Goal: Transaction & Acquisition: Purchase product/service

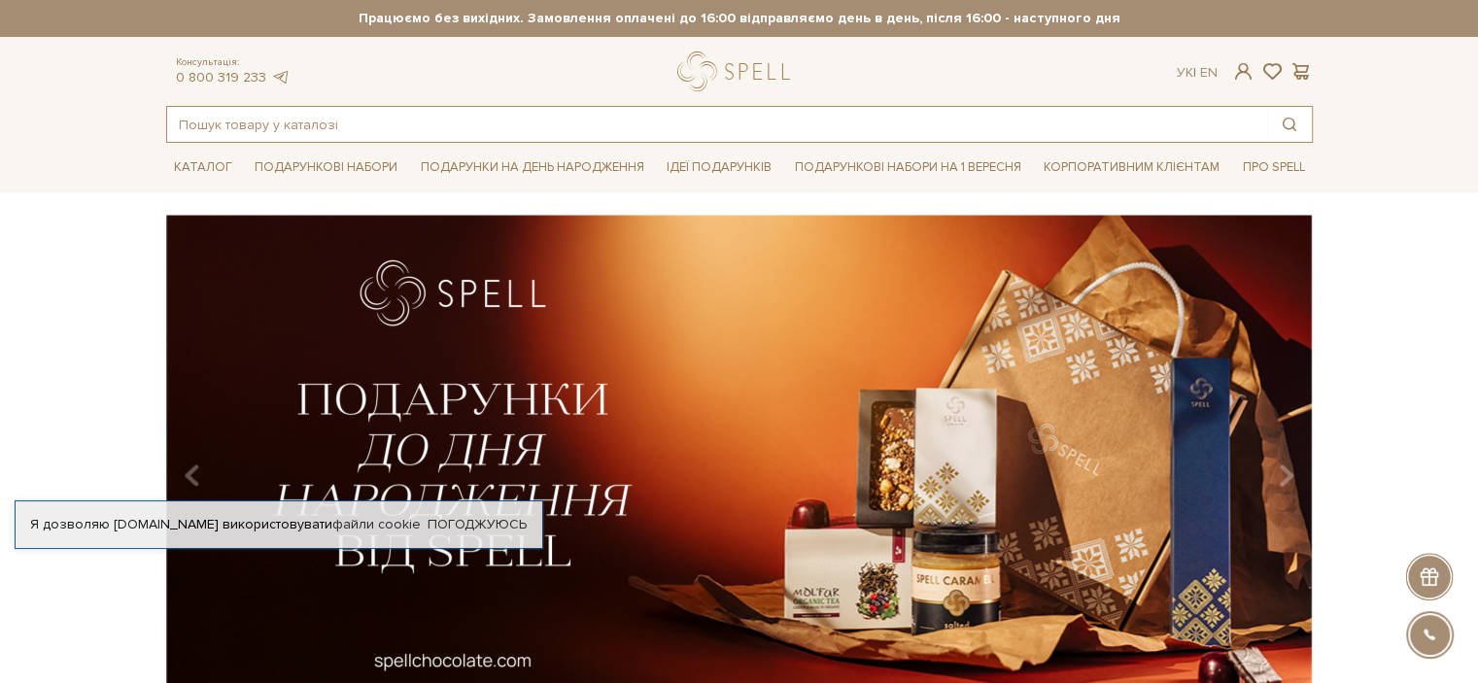
click at [477, 126] on input "text" at bounding box center [717, 124] width 1100 height 35
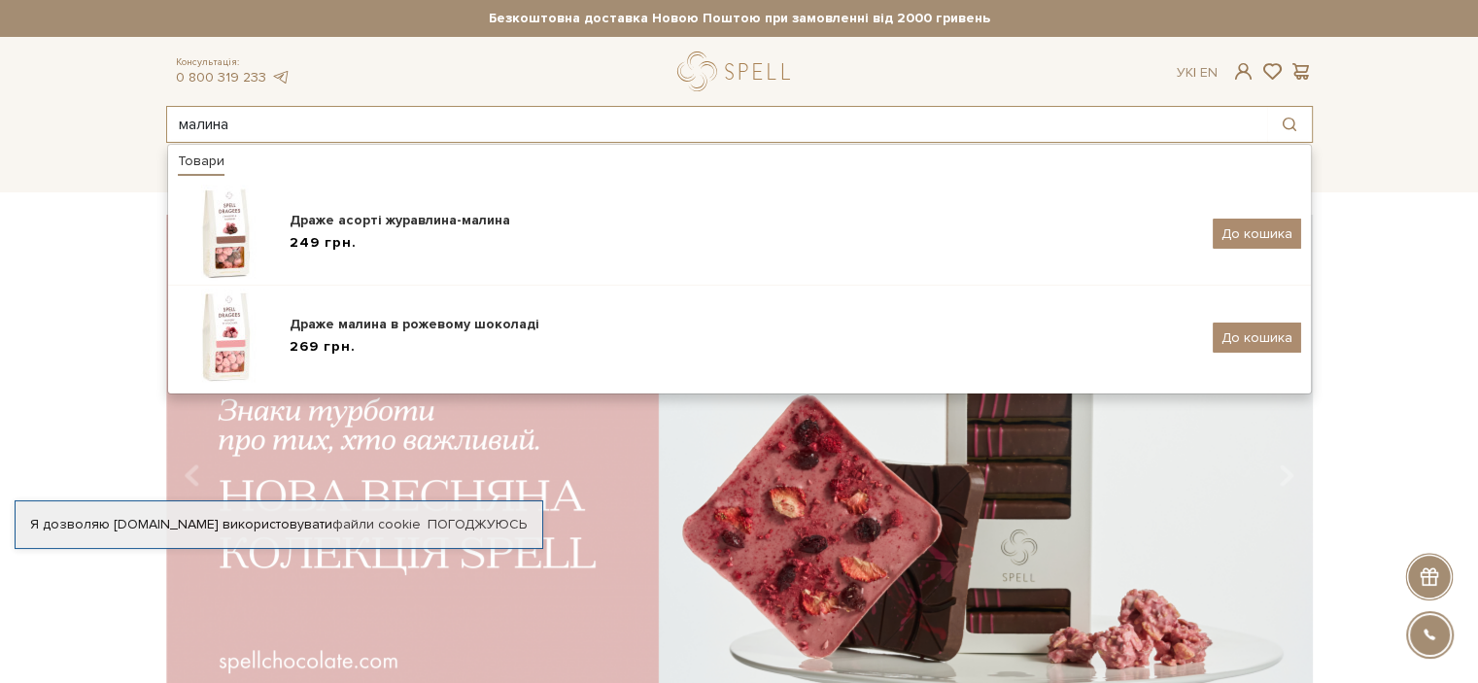
type input "малина"
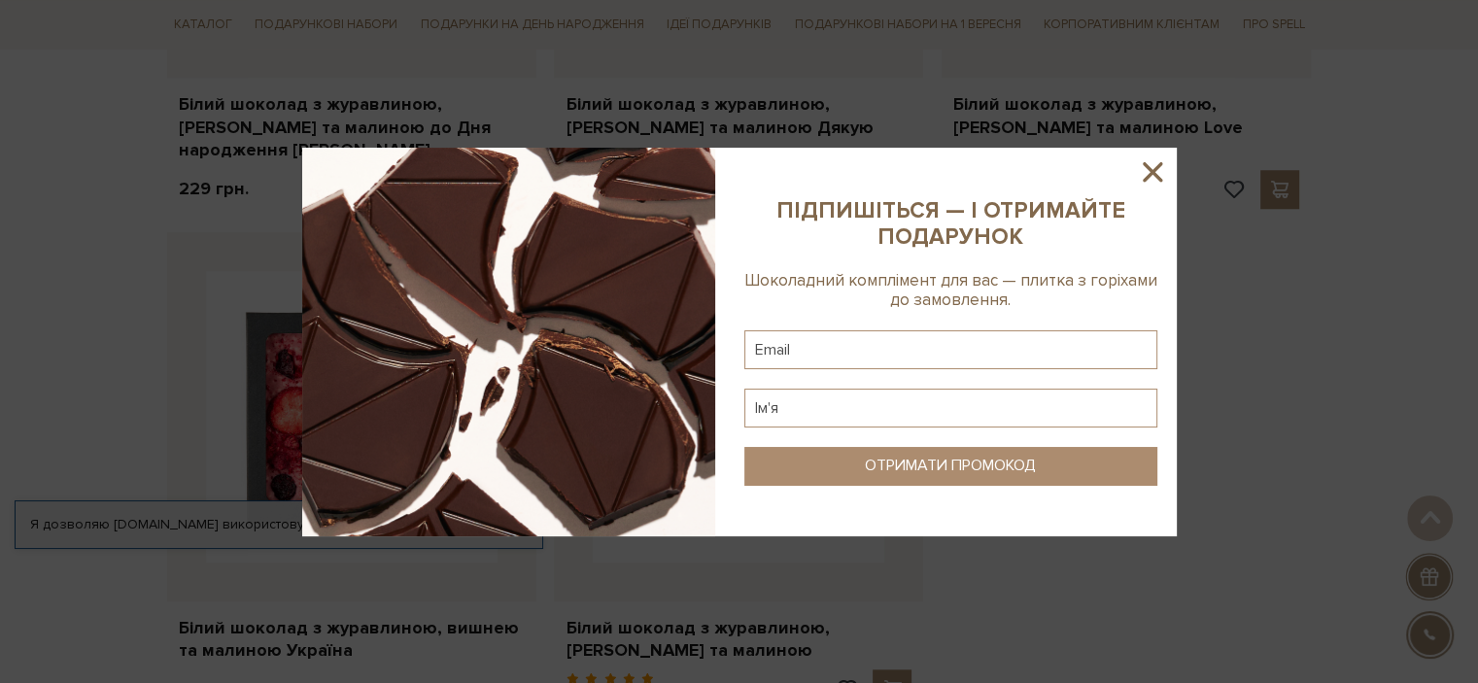
click at [1159, 162] on icon at bounding box center [1152, 171] width 19 height 19
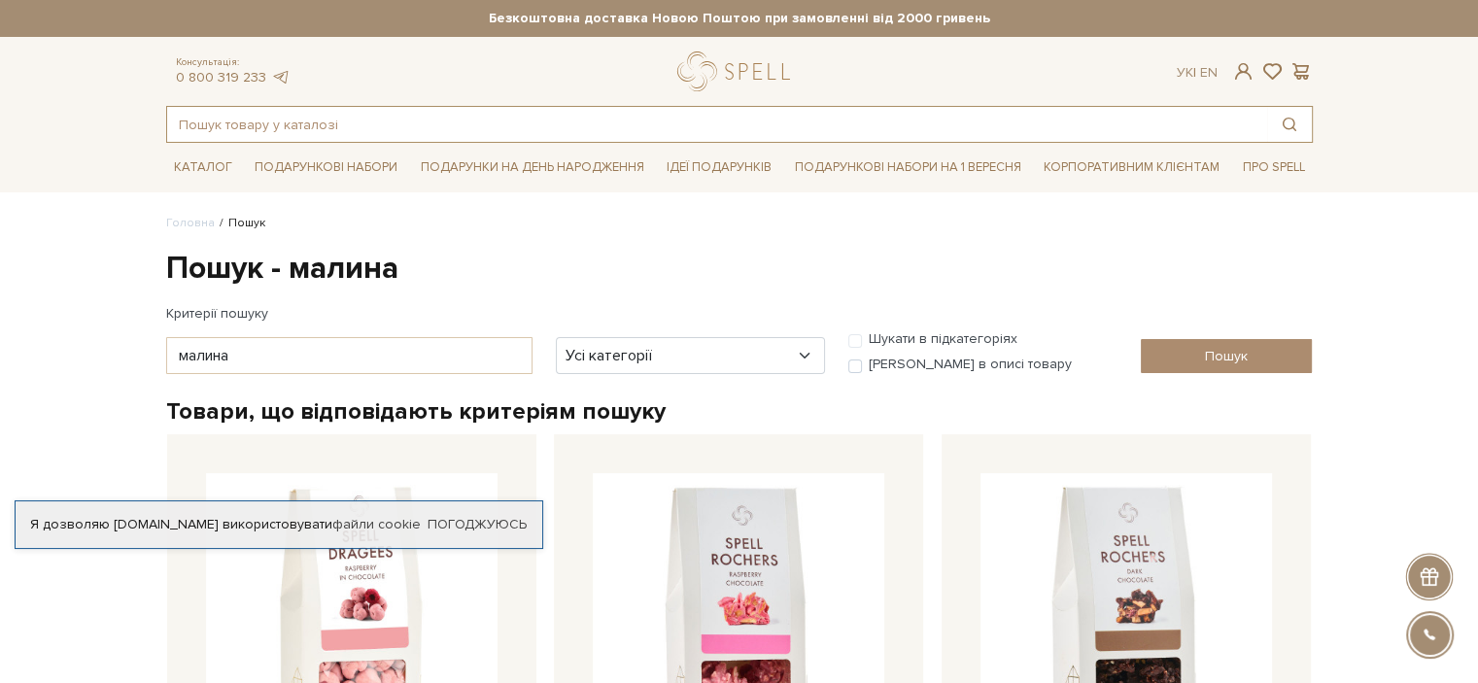
click at [622, 116] on input "text" at bounding box center [717, 124] width 1100 height 35
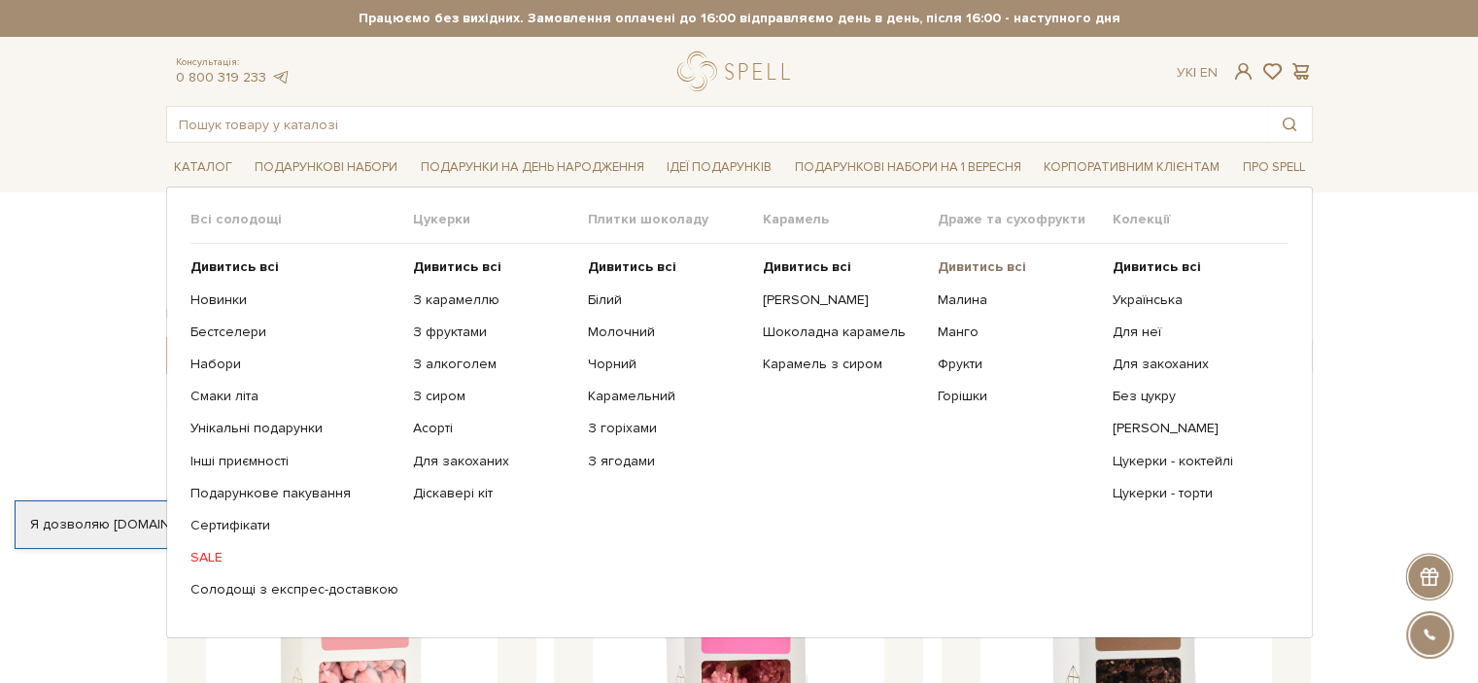
click at [967, 258] on b "Дивитись всі" at bounding box center [982, 266] width 88 height 17
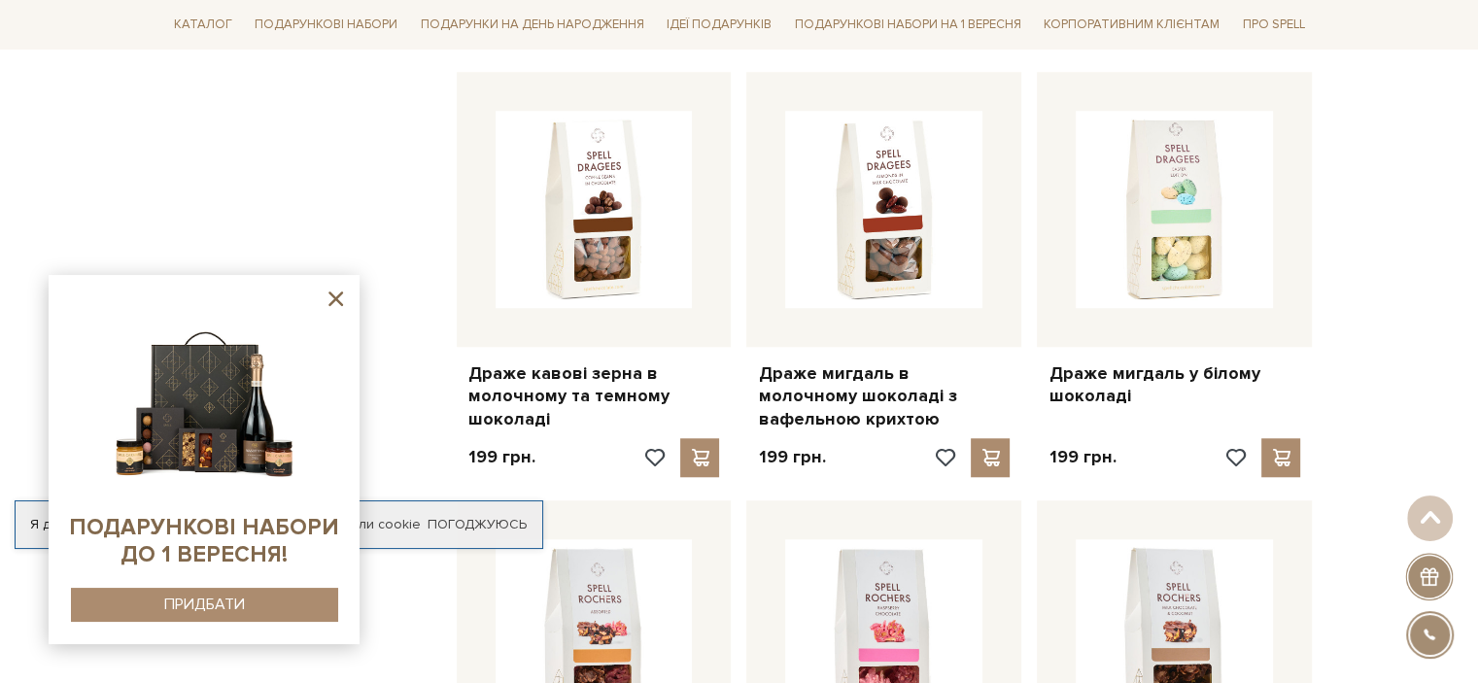
scroll to position [1555, 0]
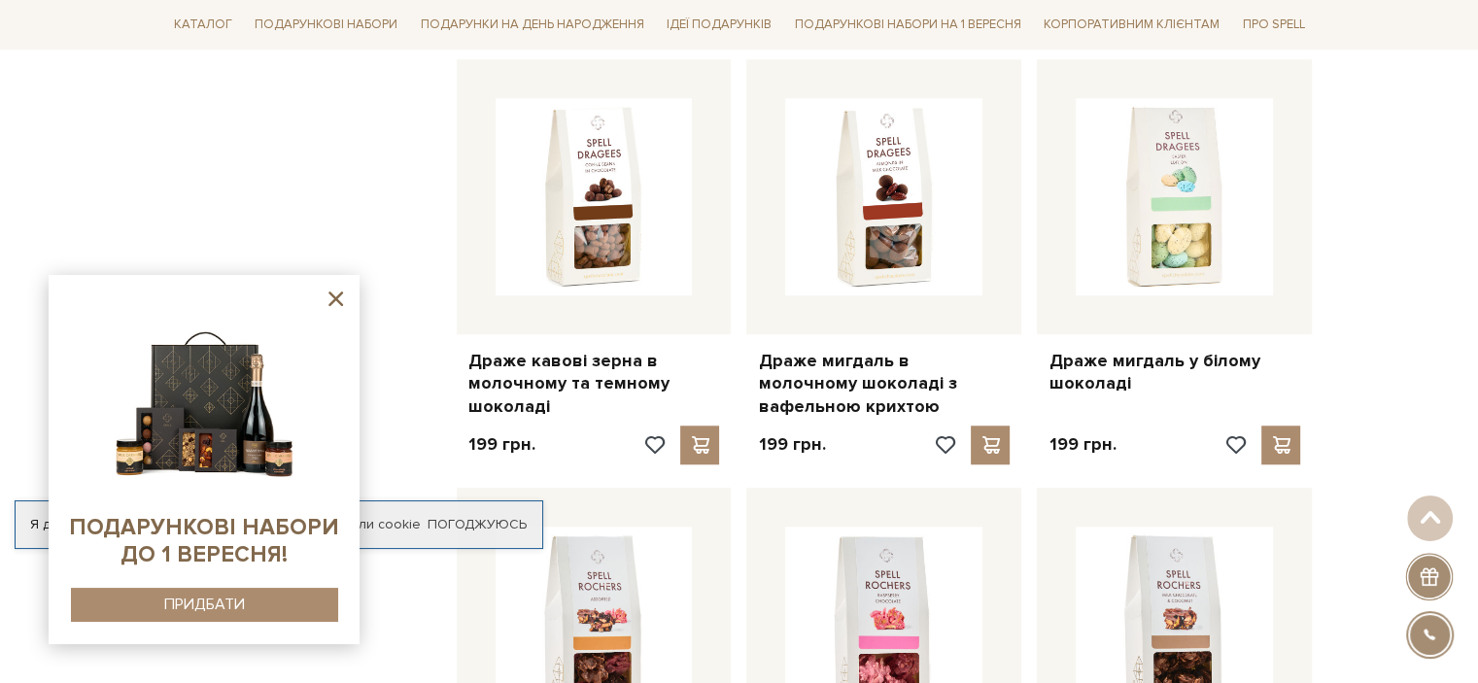
click at [338, 298] on icon at bounding box center [336, 299] width 24 height 24
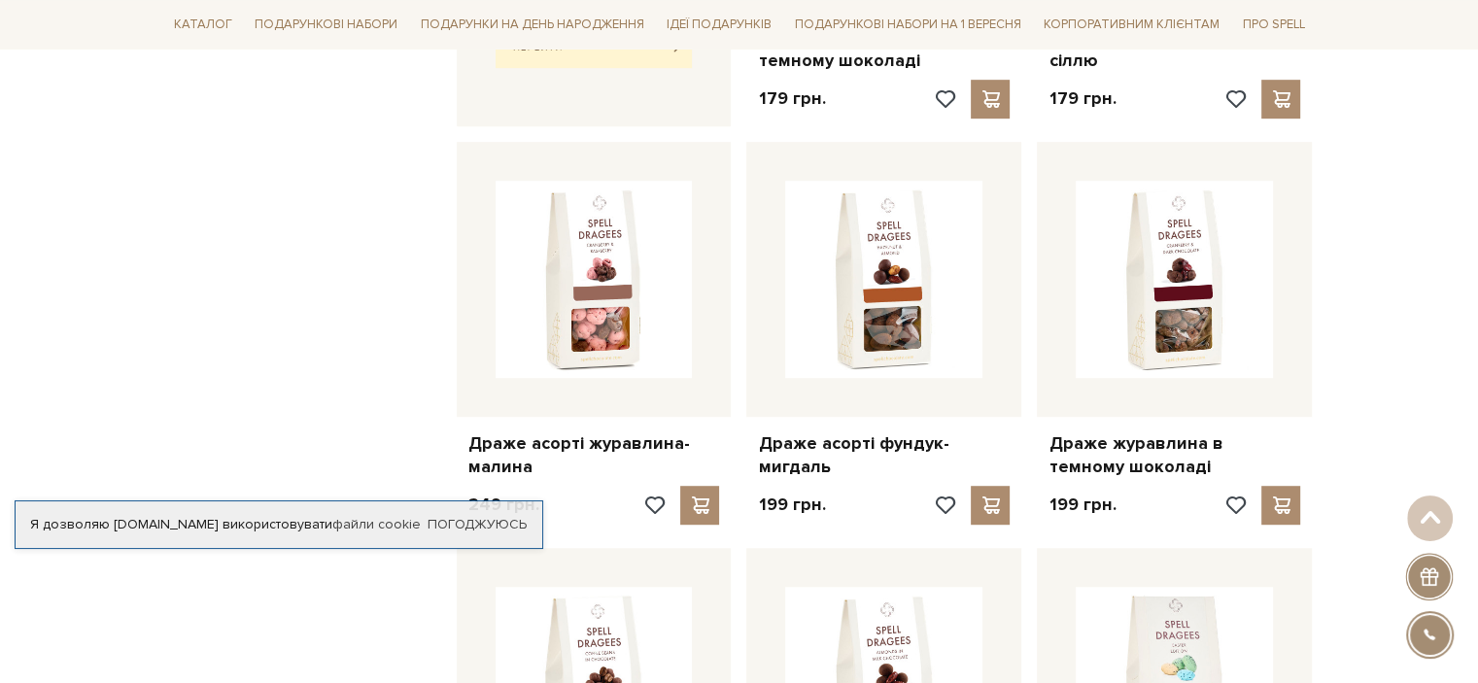
scroll to position [972, 0]
